Goal: Check status: Check status

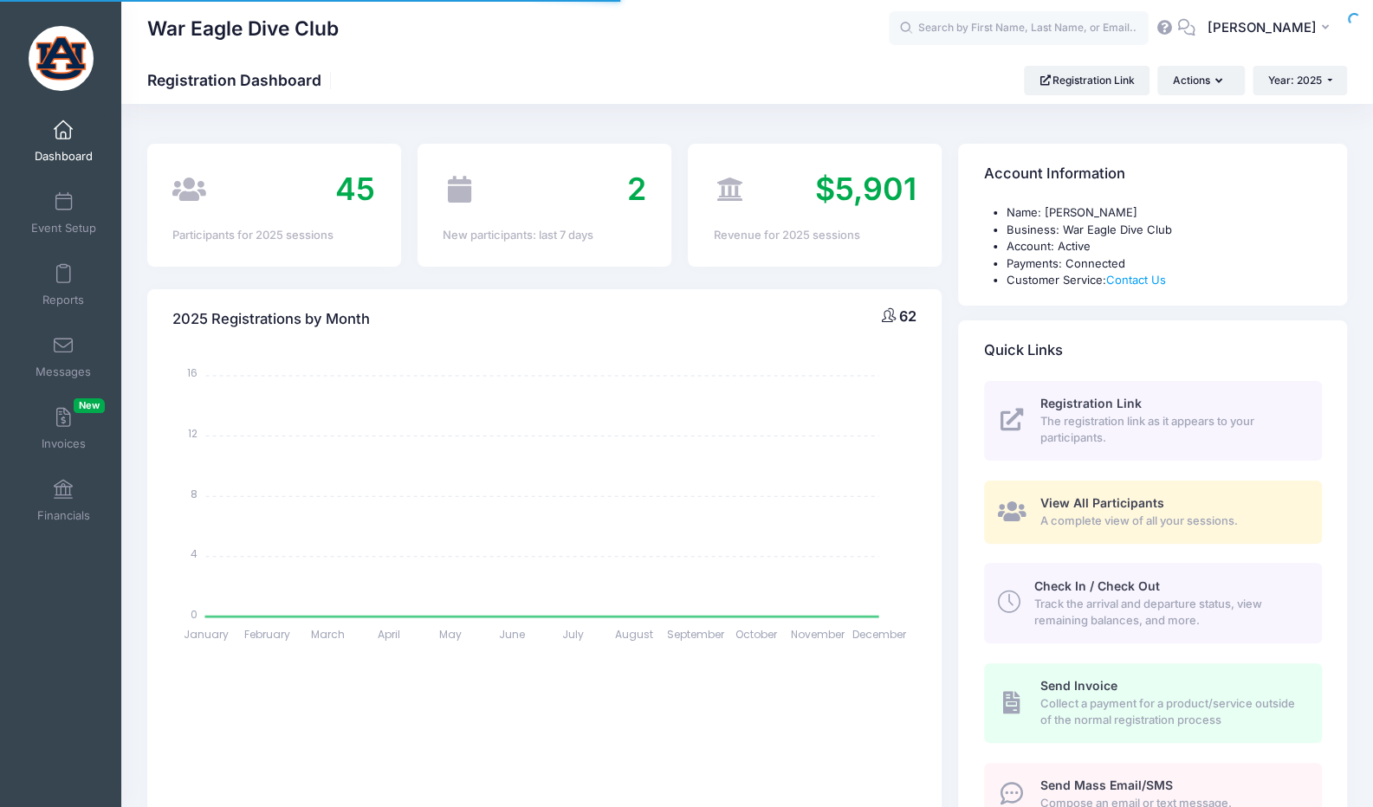
select select
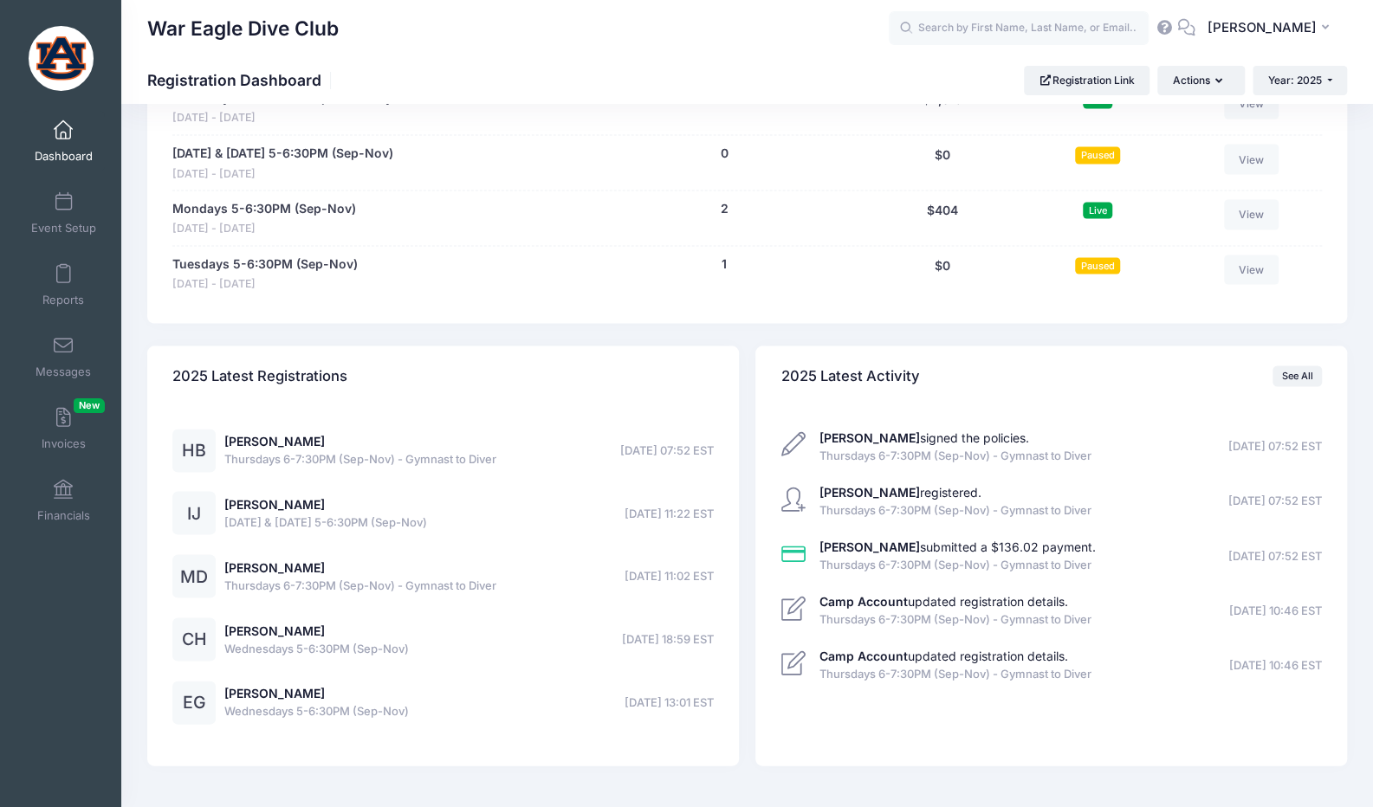
scroll to position [1913, 0]
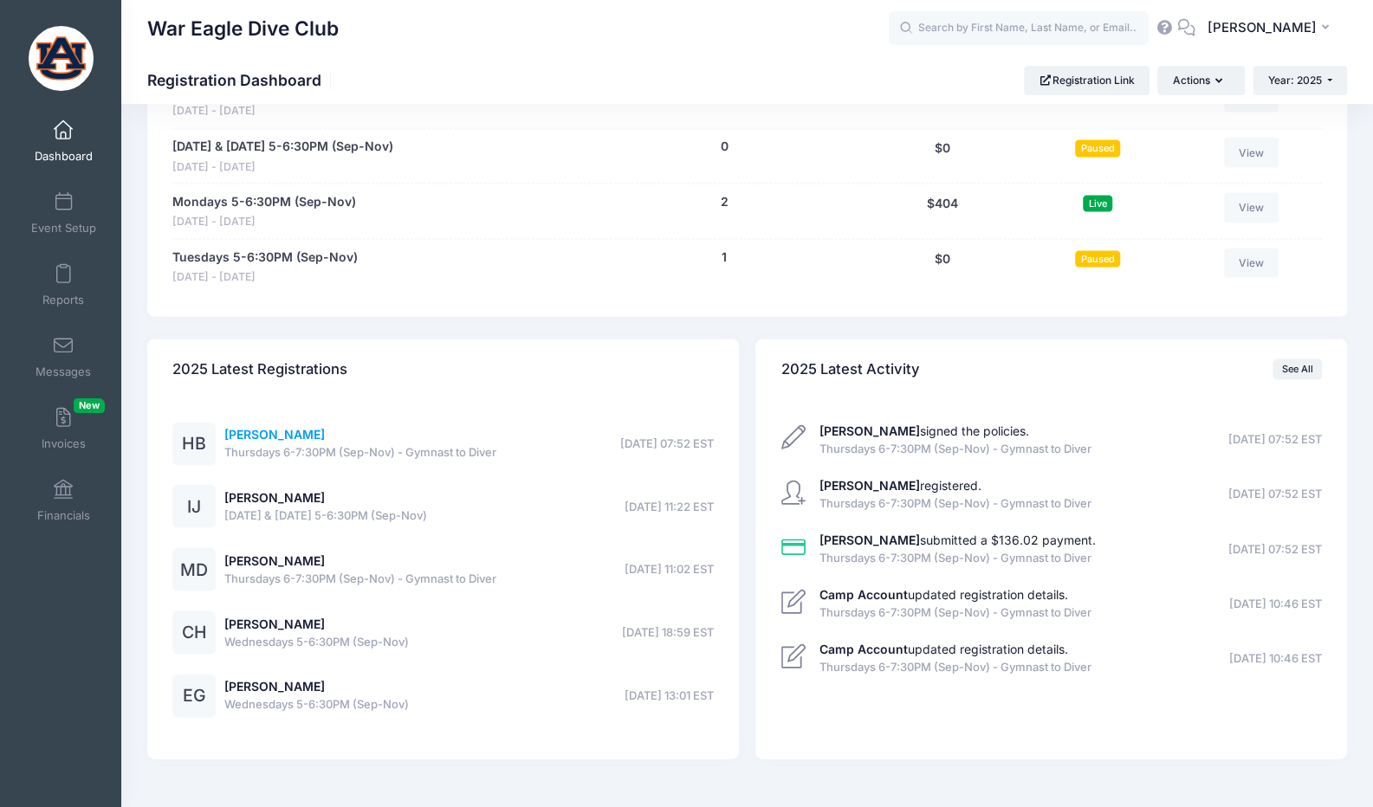
click at [311, 426] on link "[PERSON_NAME]" at bounding box center [274, 433] width 100 height 15
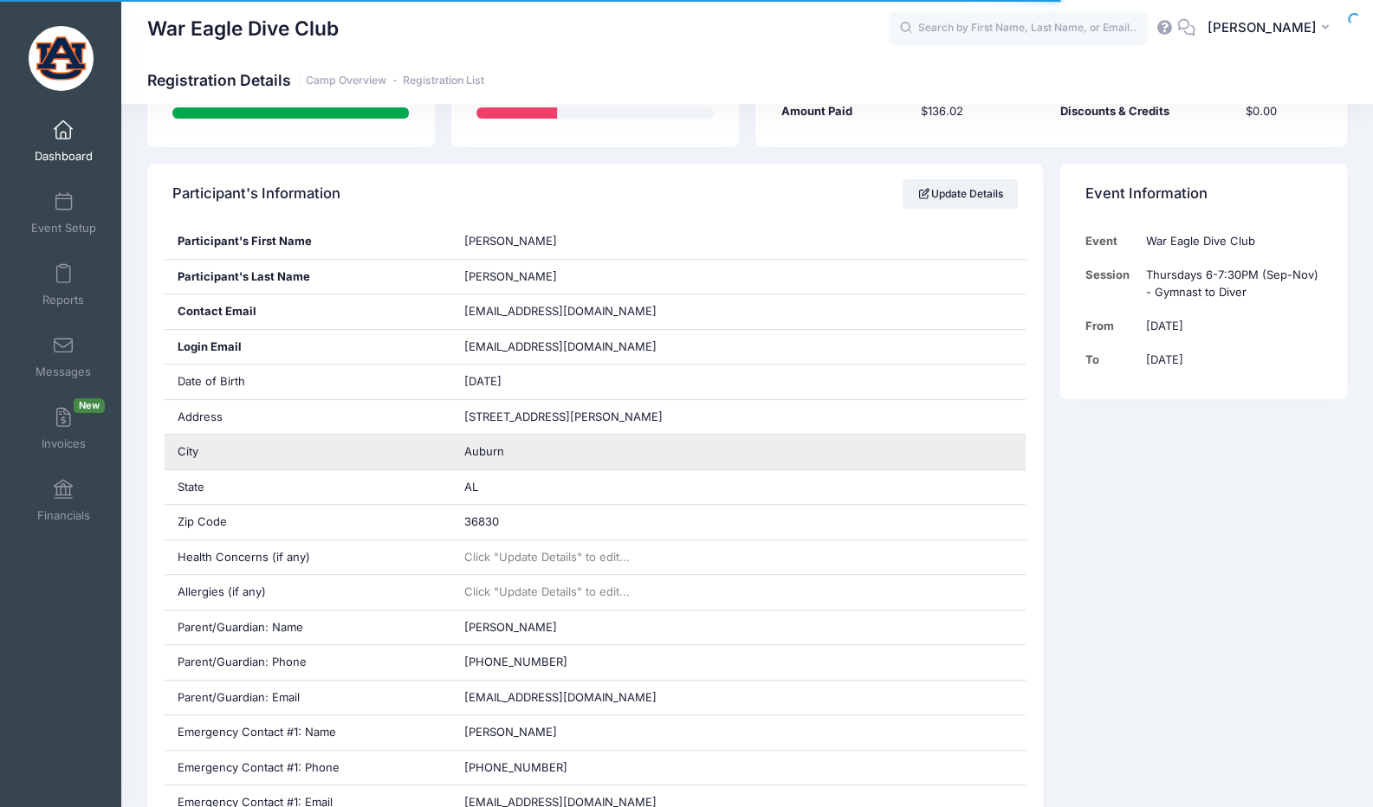
scroll to position [251, 0]
